Goal: Information Seeking & Learning: Learn about a topic

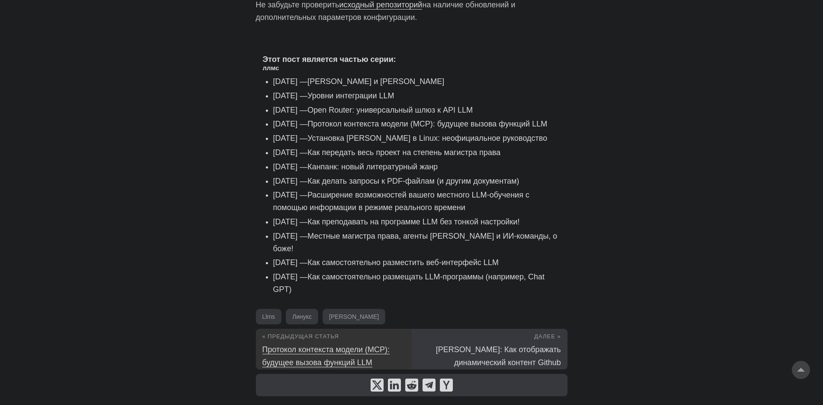
scroll to position [1354, 0]
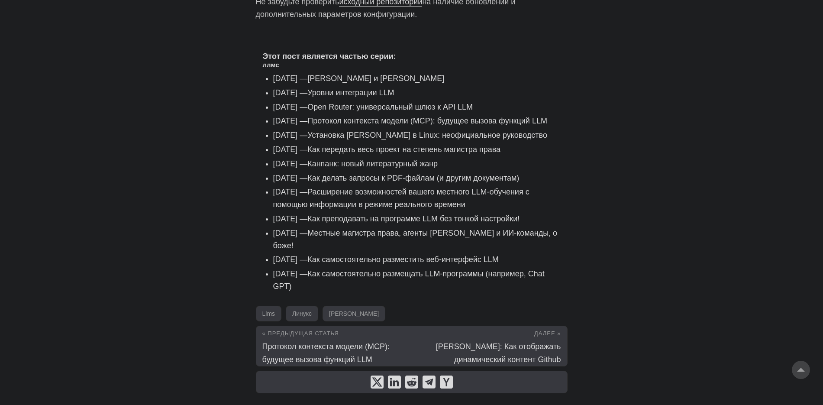
click at [419, 269] on font "Как самостоятельно размещать LLM-программы (например, Chat GPT)" at bounding box center [408, 279] width 271 height 21
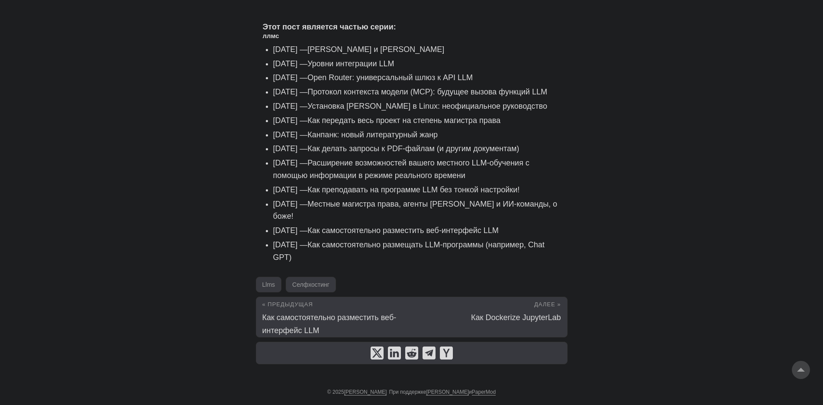
scroll to position [1235, 0]
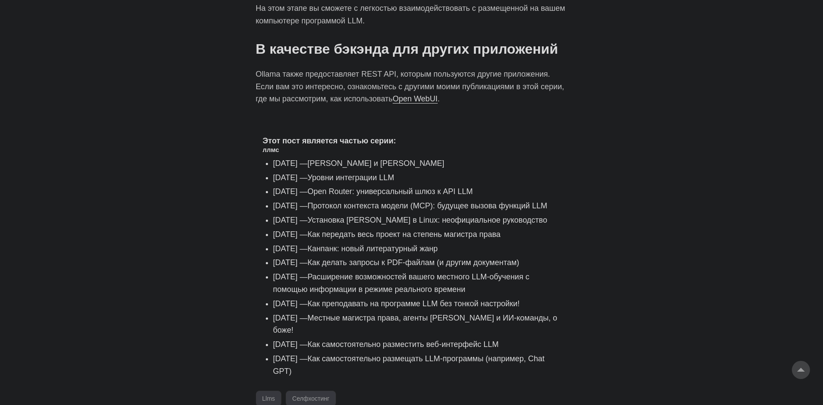
click at [515, 293] on font "Расширение возможностей вашего местного LLM-обучения с помощью информации в реж…" at bounding box center [401, 282] width 256 height 21
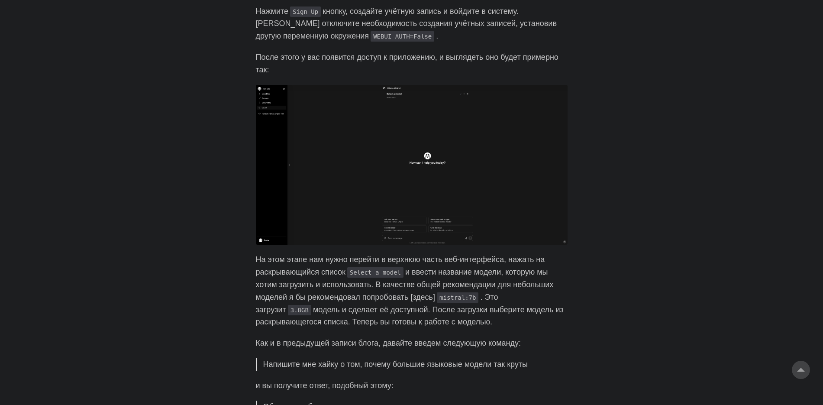
scroll to position [971, 0]
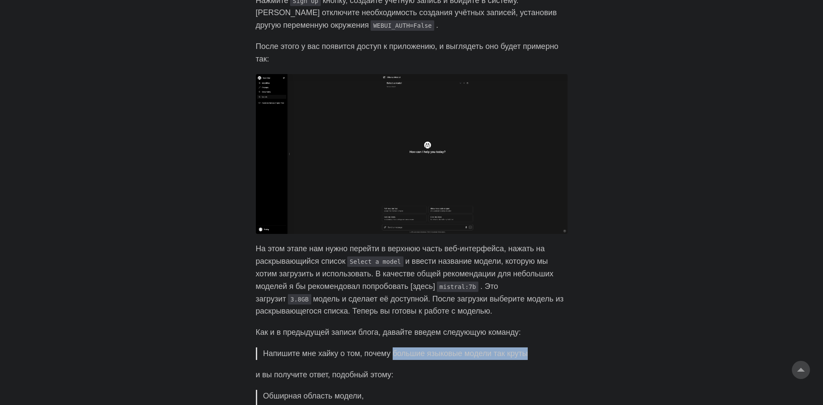
drag, startPoint x: 396, startPoint y: 357, endPoint x: 545, endPoint y: 364, distance: 148.6
click at [561, 360] on p "Напишите мне хайку о том, почему большие языковые модели так круты" at bounding box center [412, 353] width 298 height 13
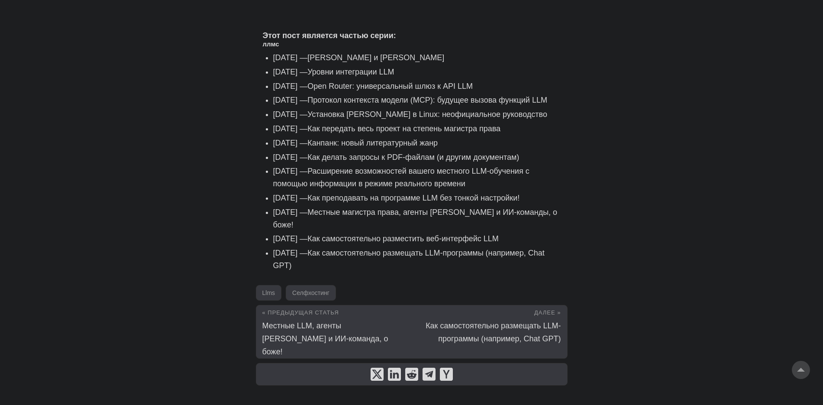
scroll to position [1499, 0]
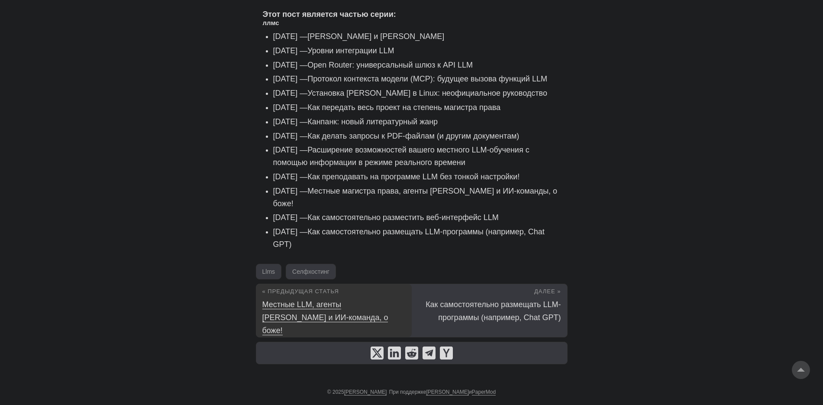
click at [341, 317] on font "Местные LLM, агенты ИИ и ИИ-команда, о боже!" at bounding box center [325, 317] width 126 height 35
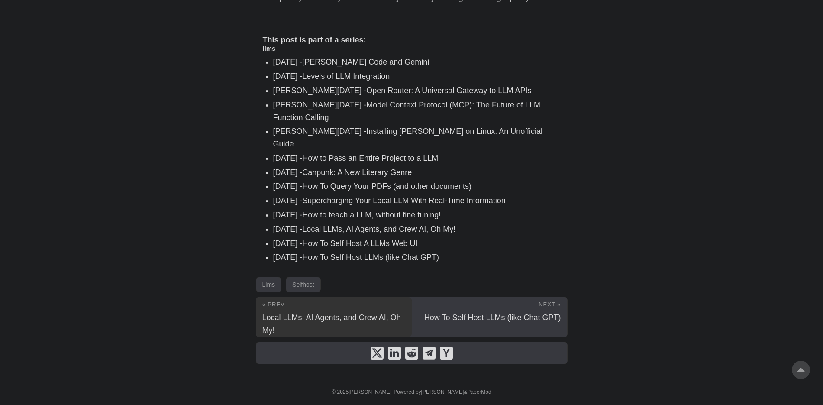
scroll to position [1329, 0]
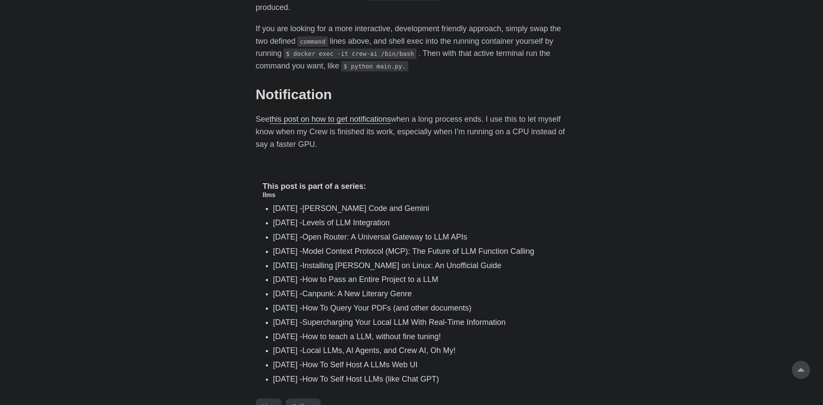
scroll to position [2700, 0]
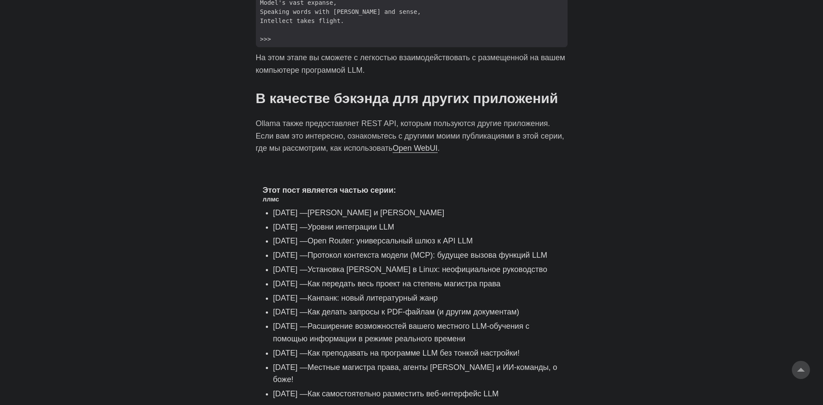
scroll to position [1183, 0]
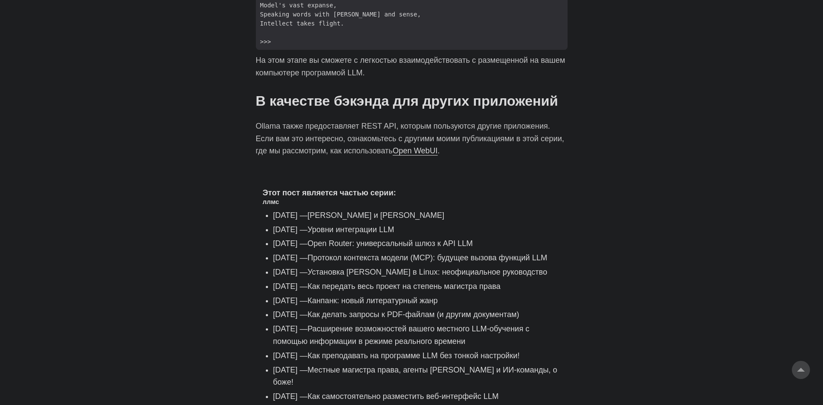
click at [401, 149] on p "Ollama также предоставляет REST API, которым пользуются другие приложения. Если…" at bounding box center [412, 138] width 312 height 37
drag, startPoint x: 399, startPoint y: 154, endPoint x: 406, endPoint y: 157, distance: 6.8
click at [406, 155] on font "Open WebUI" at bounding box center [414, 150] width 45 height 9
click at [407, 155] on font "Open WebUI" at bounding box center [414, 150] width 45 height 9
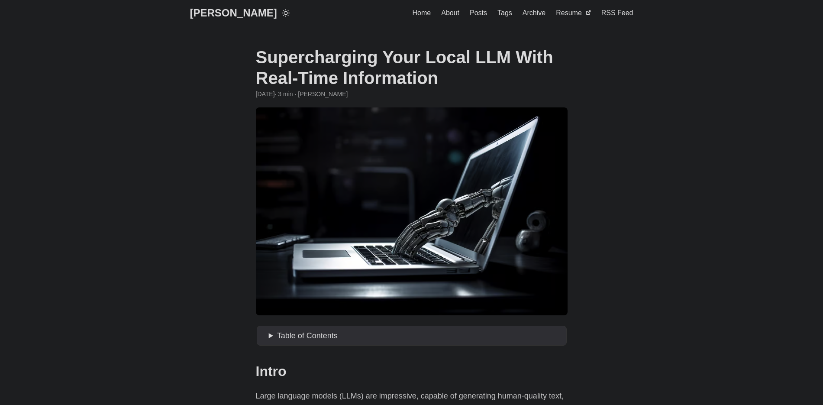
click at [281, 336] on span "Table of Contents" at bounding box center [307, 335] width 61 height 9
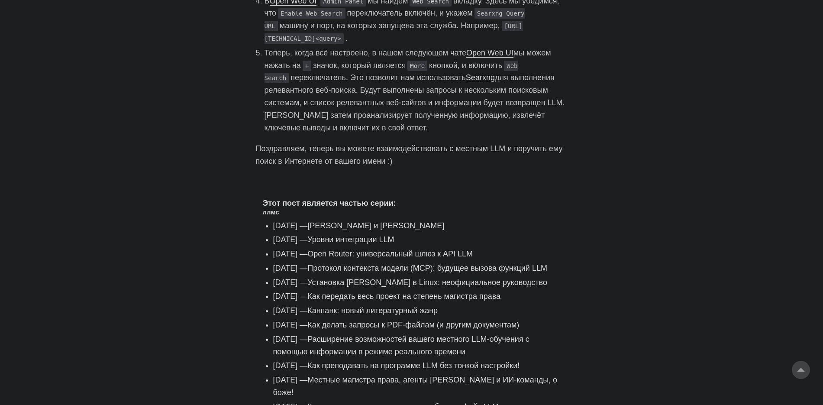
scroll to position [1444, 0]
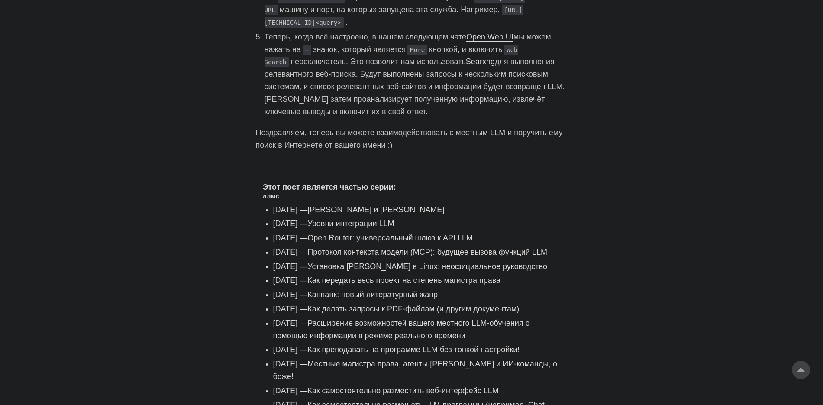
click at [435, 255] on font "Протокол контекста модели (MCP): будущее вызова функций LLM" at bounding box center [427, 252] width 240 height 9
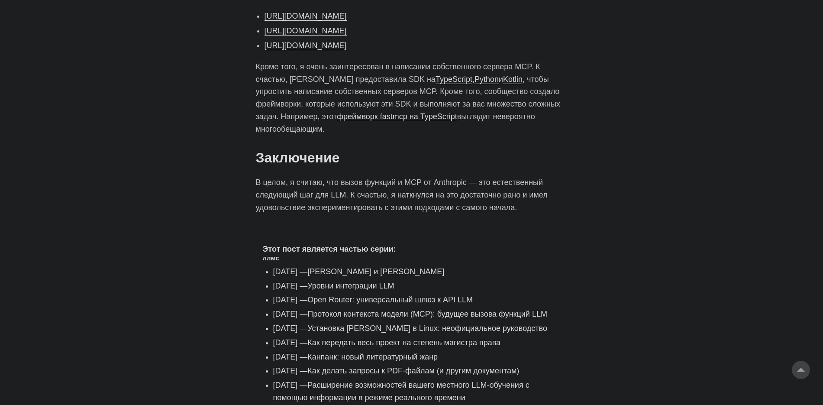
scroll to position [3946, 0]
